Goal: Task Accomplishment & Management: Manage account settings

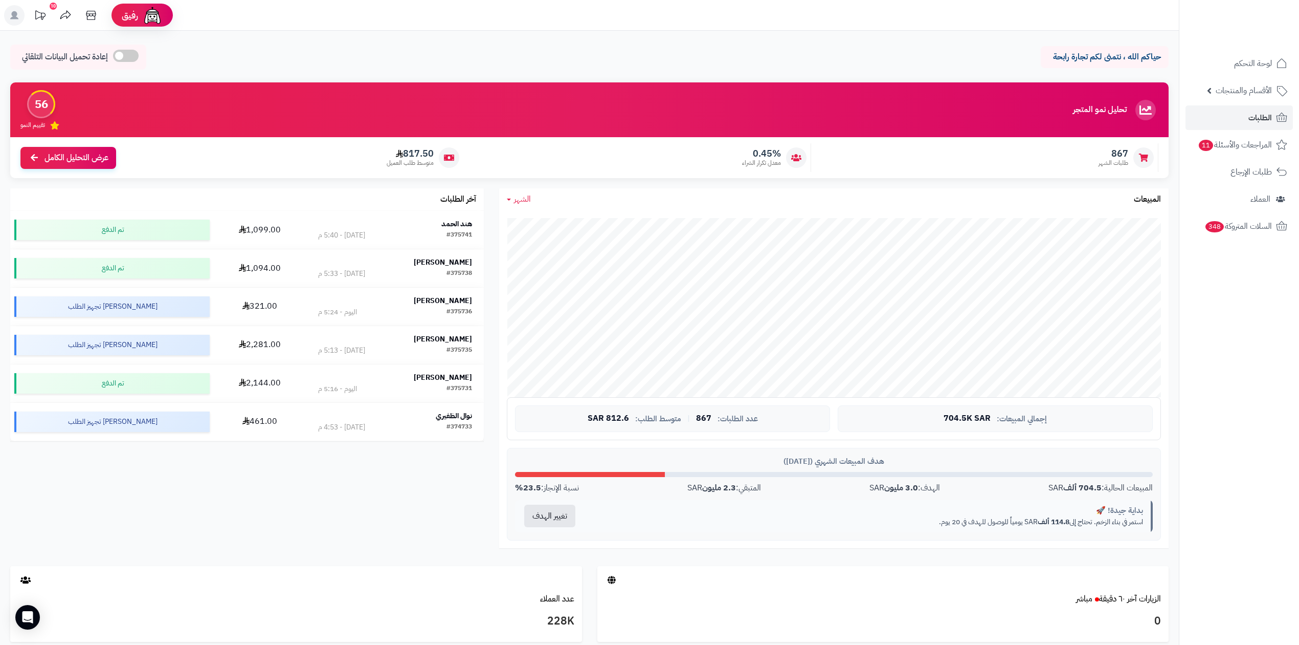
drag, startPoint x: 1260, startPoint y: 103, endPoint x: 1259, endPoint y: 109, distance: 6.3
click at [1260, 103] on ul "لوحة التحكم الأقسام والمنتجات المنتجات الأقسام الماركات مواصفات المنتجات مواصفا…" at bounding box center [1240, 144] width 120 height 187
click at [1257, 111] on span "الطلبات" at bounding box center [1261, 117] width 24 height 14
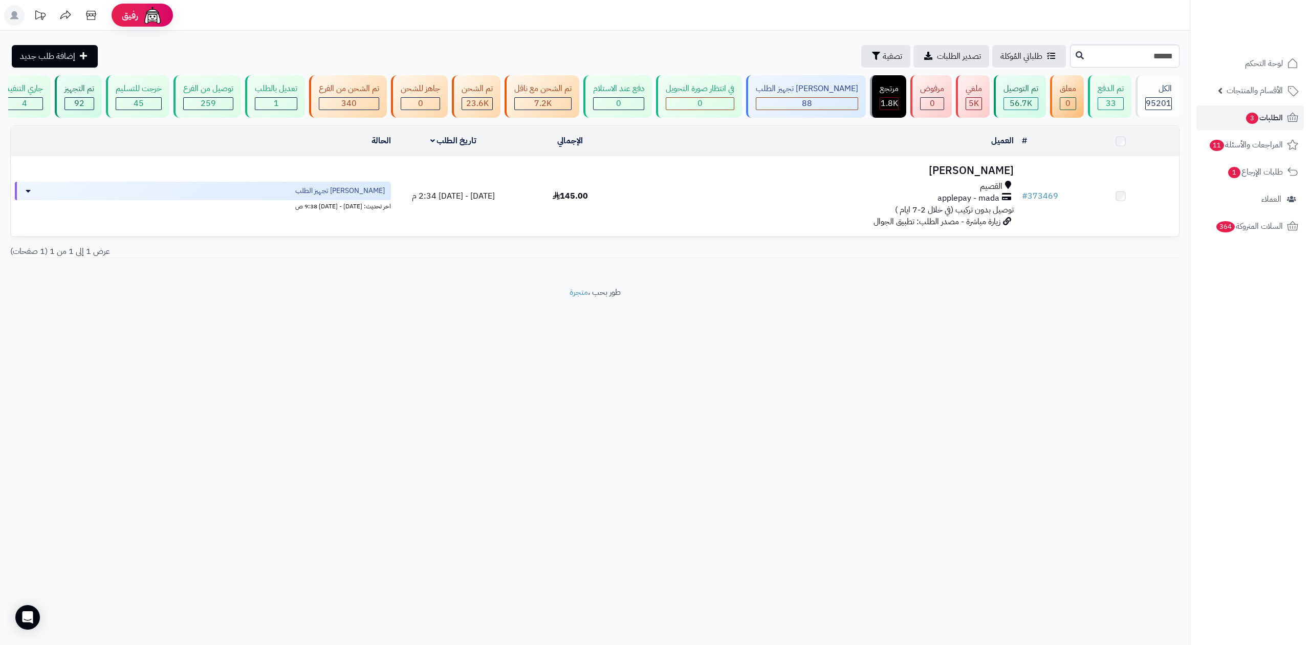
click at [993, 252] on div "عرض 1 إلى 1 من 1 (1 صفحات)" at bounding box center [595, 252] width 1184 height 12
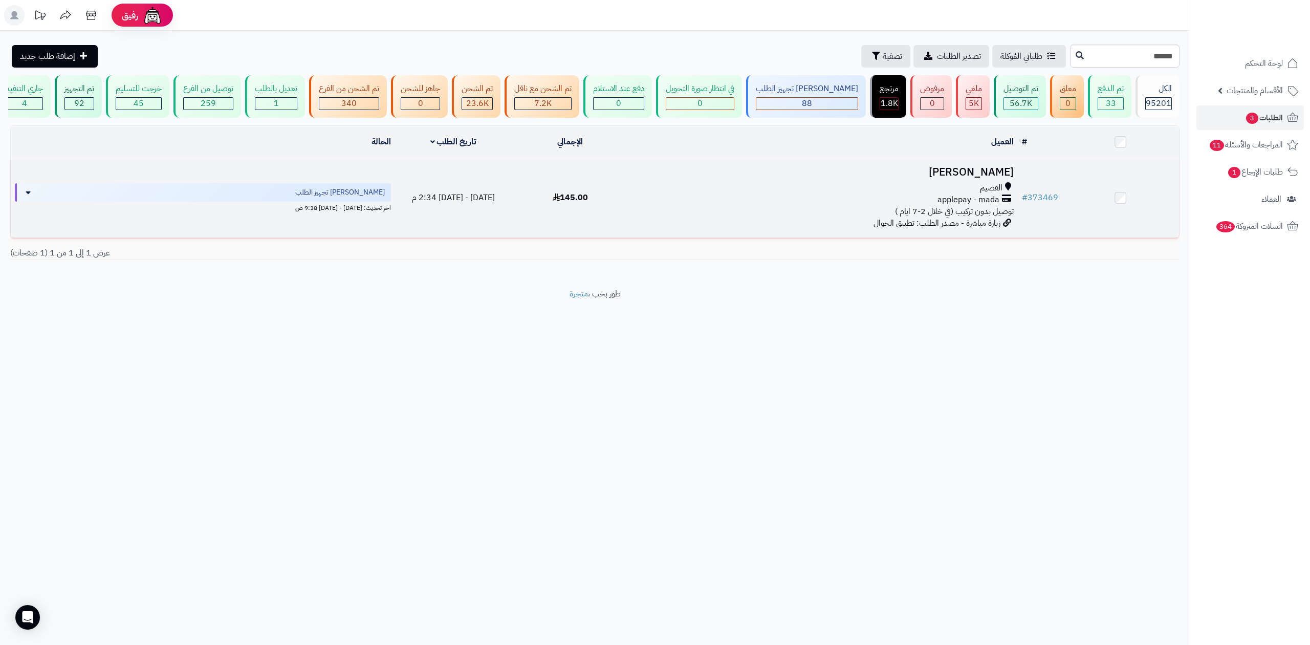
click at [987, 208] on span "توصيل بدون تركيب (في خلال 2-7 ايام )" at bounding box center [954, 211] width 119 height 12
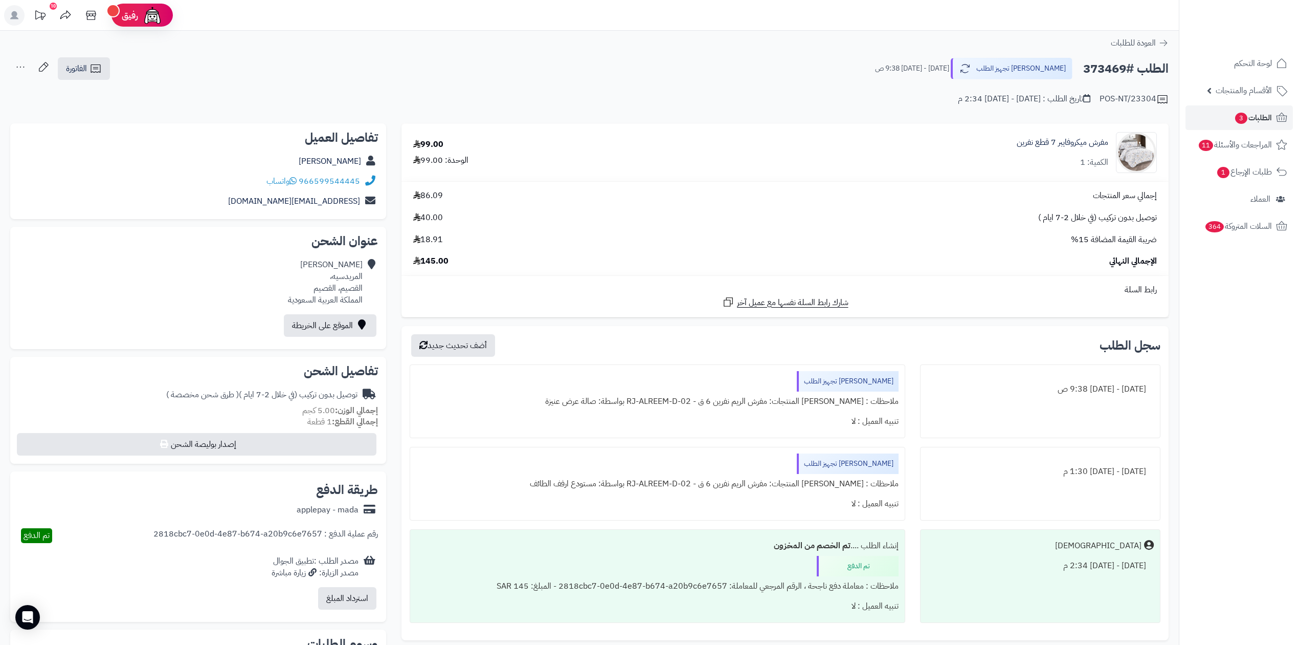
click at [1115, 52] on div "**********" at bounding box center [589, 437] width 1179 height 812
copy div "الطلب #373469 [PERSON_NAME] تجهيز الطلب"
click at [1110, 62] on h2 "الطلب #373469" at bounding box center [1125, 68] width 85 height 21
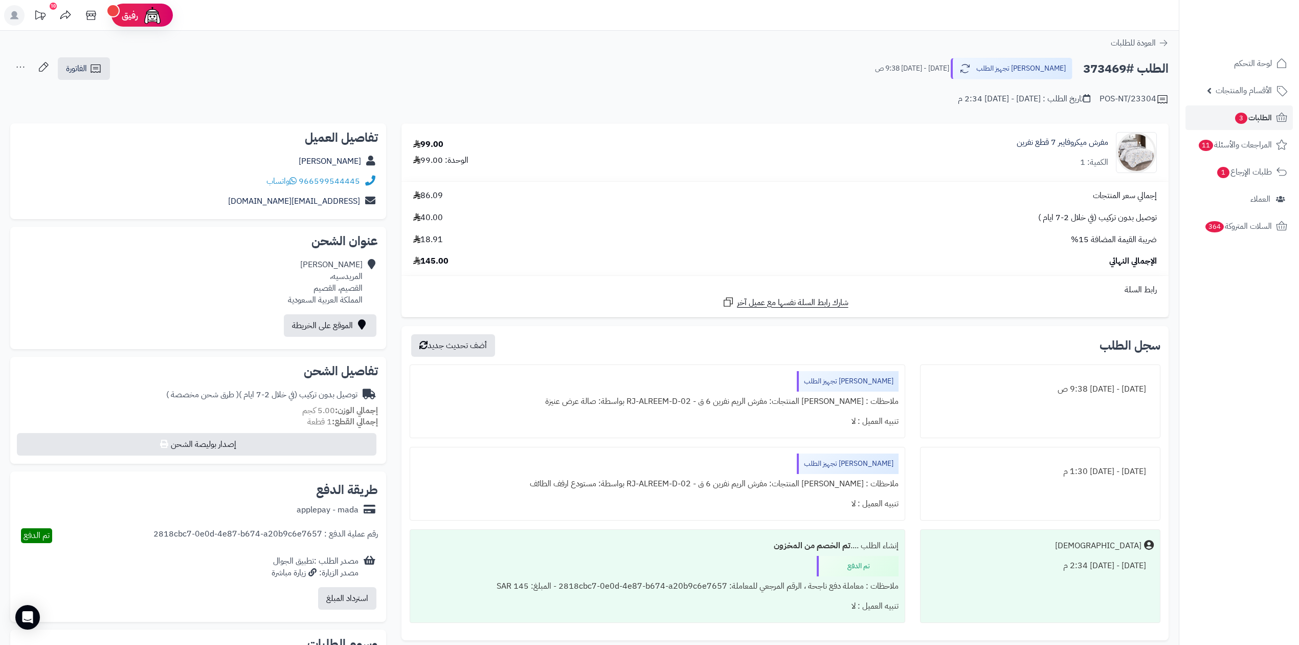
click at [1110, 62] on h2 "الطلب #373469" at bounding box center [1125, 68] width 85 height 21
